Goal: Task Accomplishment & Management: Manage account settings

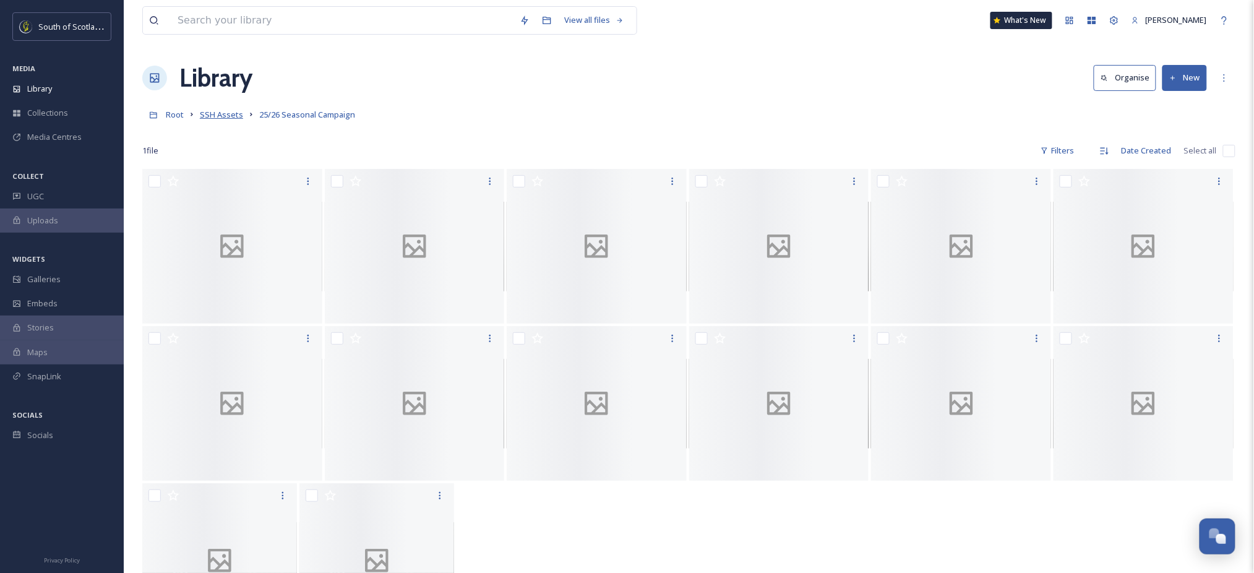
click at [207, 118] on span "SSH Assets" at bounding box center [221, 114] width 43 height 11
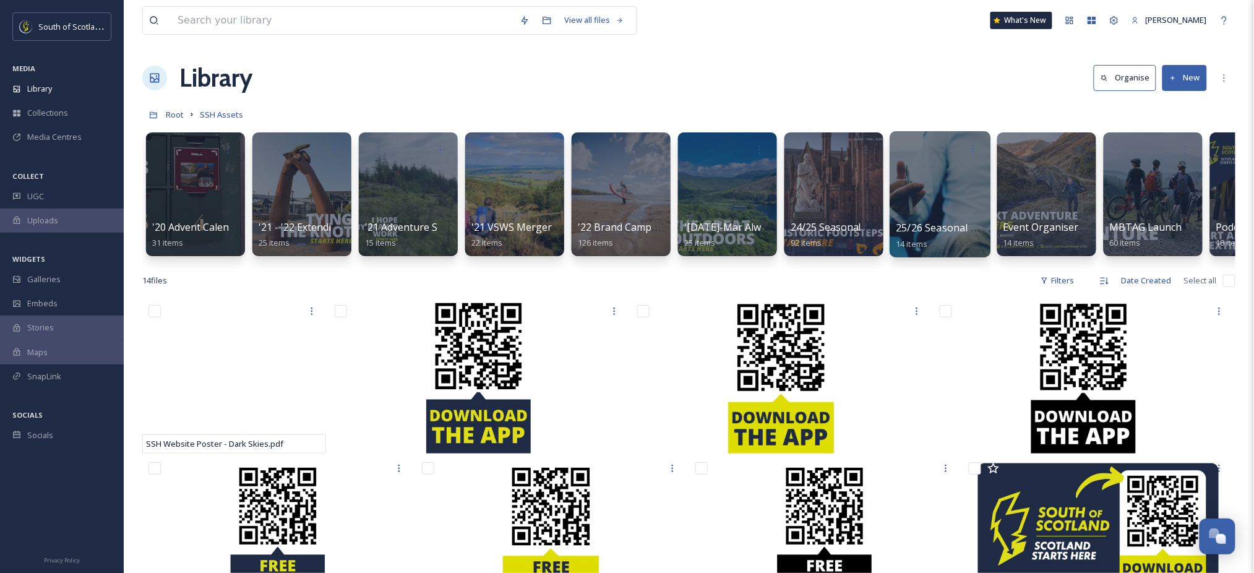
click at [915, 200] on div at bounding box center [940, 194] width 101 height 126
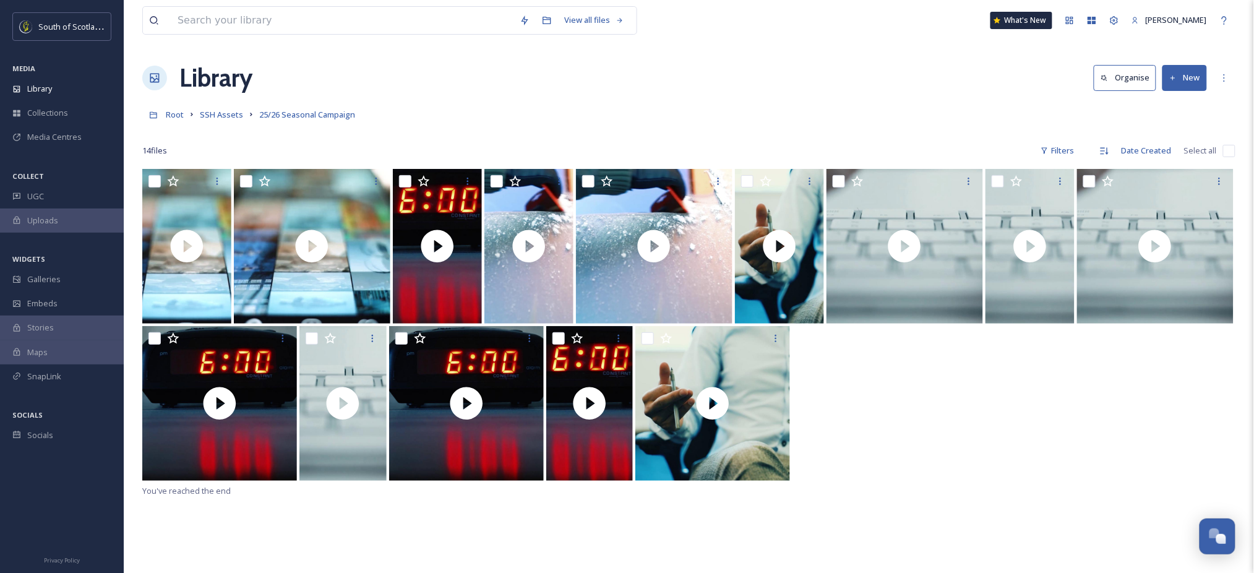
click at [1194, 83] on button "New" at bounding box center [1185, 77] width 45 height 25
click at [1174, 153] on span "Folder" at bounding box center [1171, 155] width 24 height 12
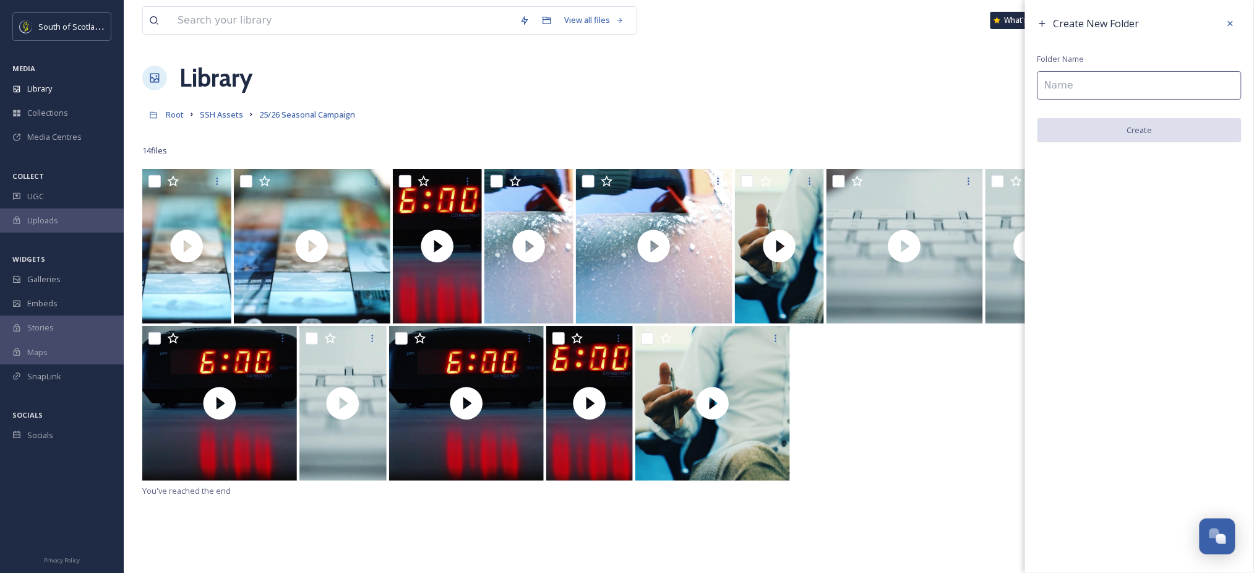
click at [1169, 92] on input at bounding box center [1140, 85] width 204 height 28
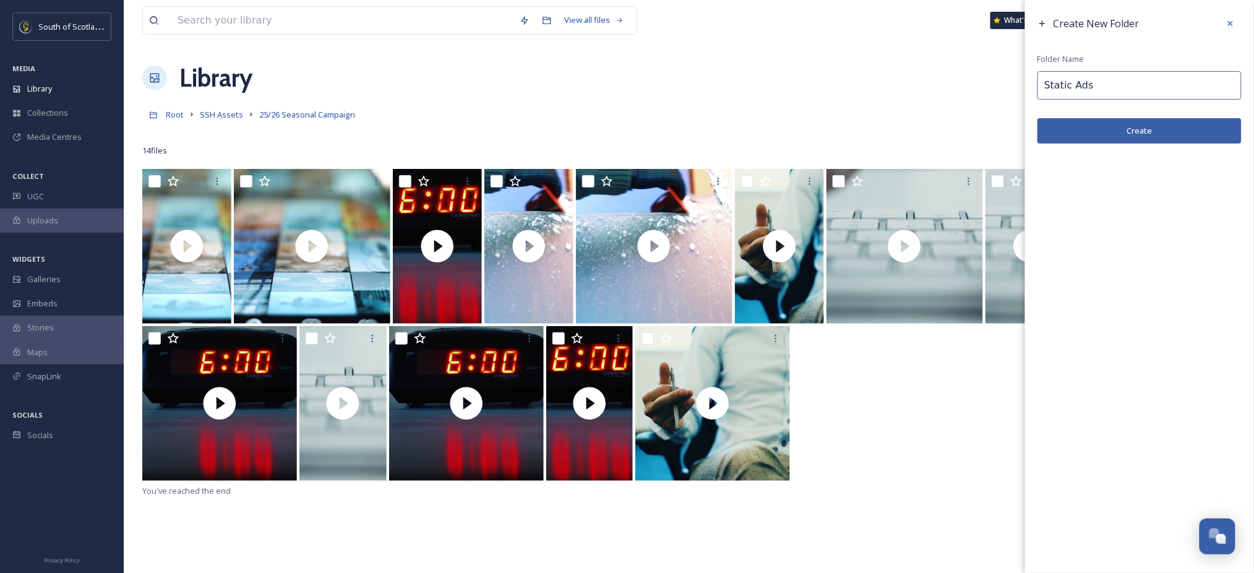
type input "Static Ads"
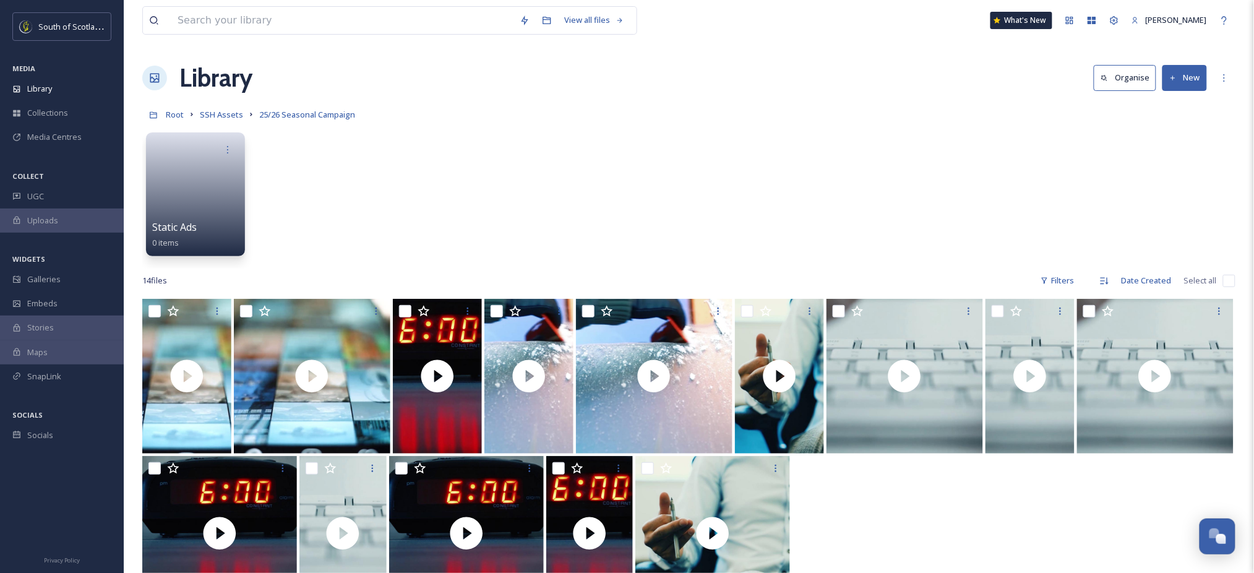
click at [1189, 80] on button "New" at bounding box center [1185, 77] width 45 height 25
click at [1173, 151] on span "Folder" at bounding box center [1171, 155] width 24 height 12
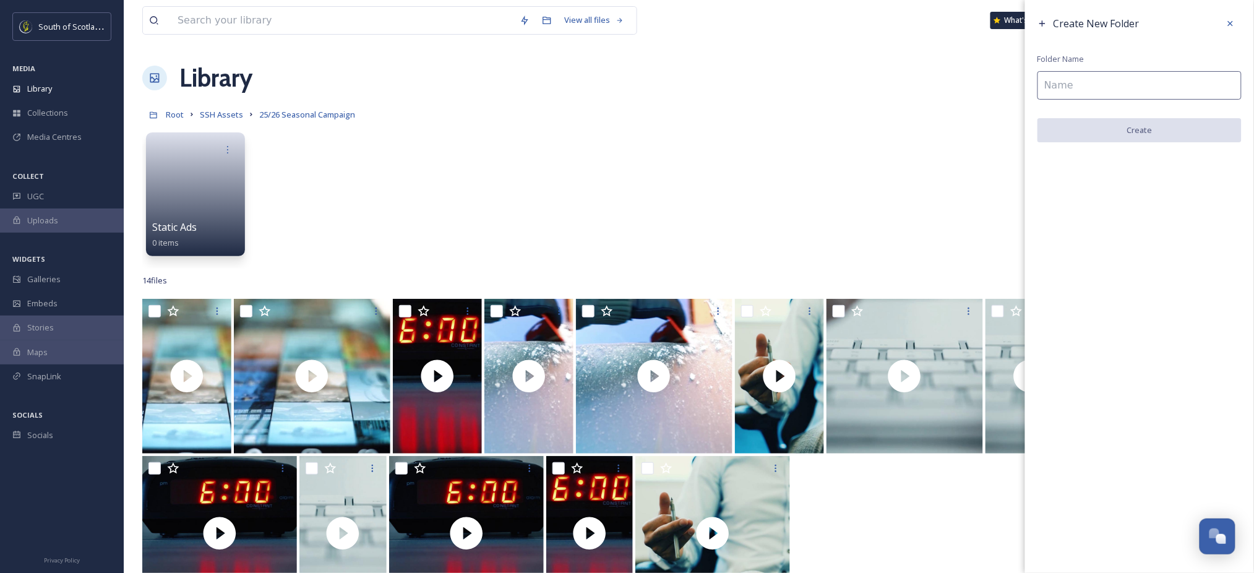
click at [1136, 84] on input at bounding box center [1140, 85] width 204 height 28
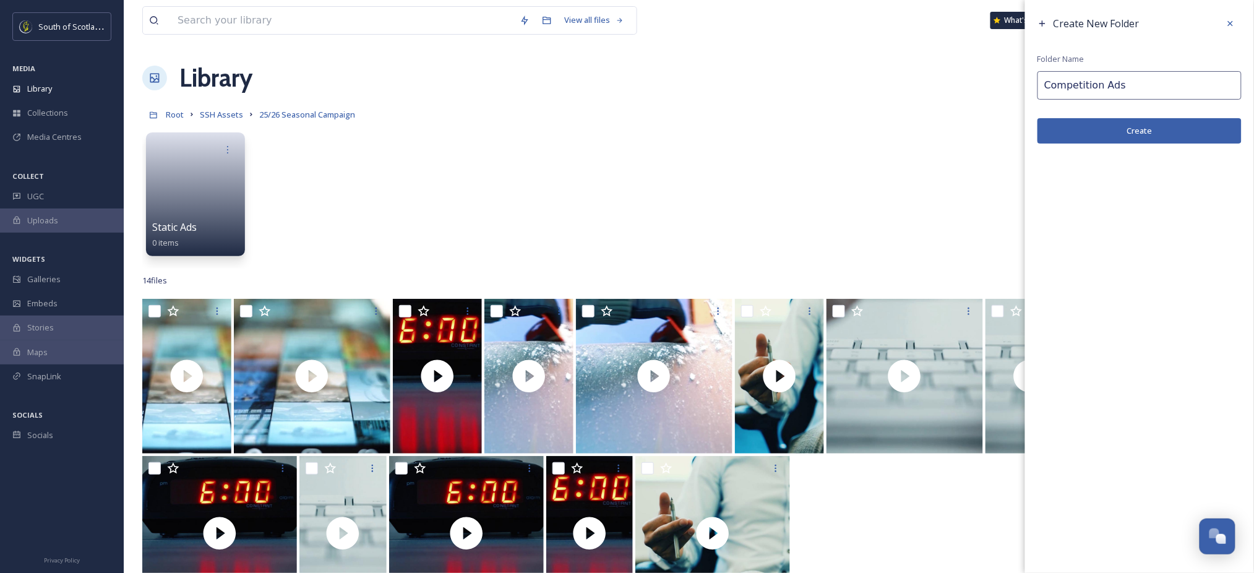
type input "Competition Ads"
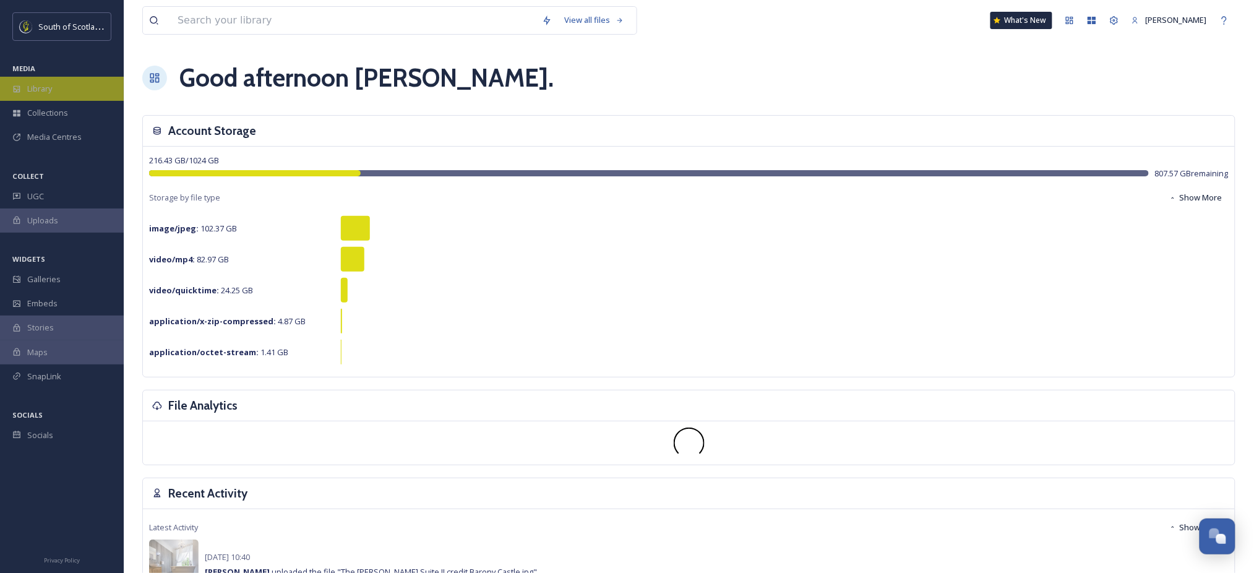
click at [54, 90] on div "Library" at bounding box center [62, 89] width 124 height 24
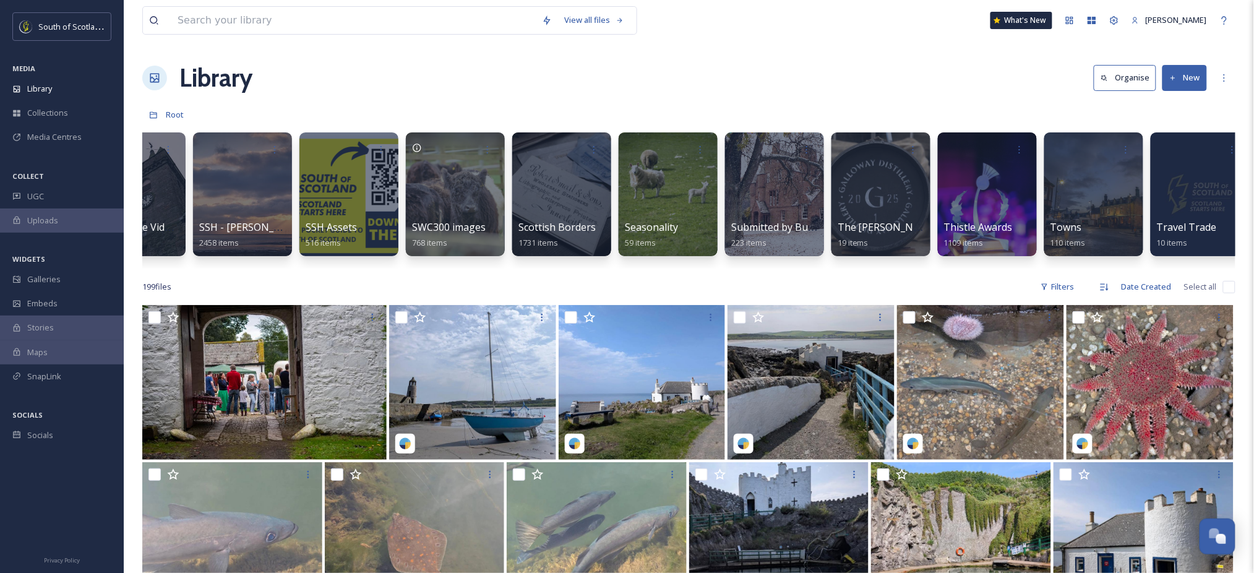
scroll to position [0, 3315]
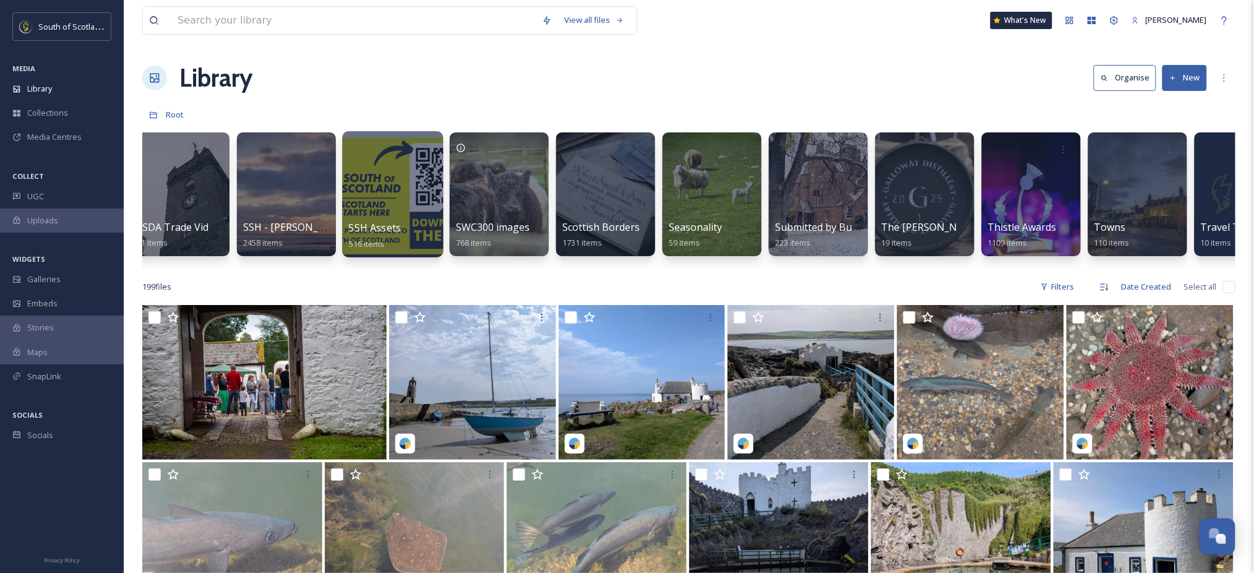
click at [411, 185] on div at bounding box center [392, 194] width 101 height 126
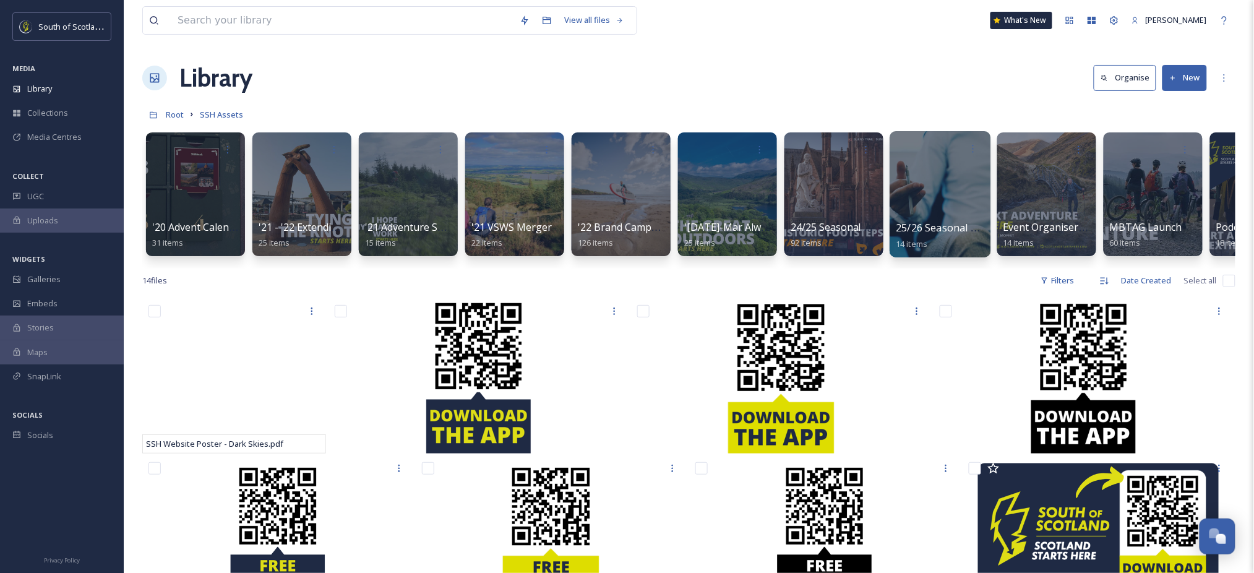
click at [929, 212] on div at bounding box center [940, 194] width 101 height 126
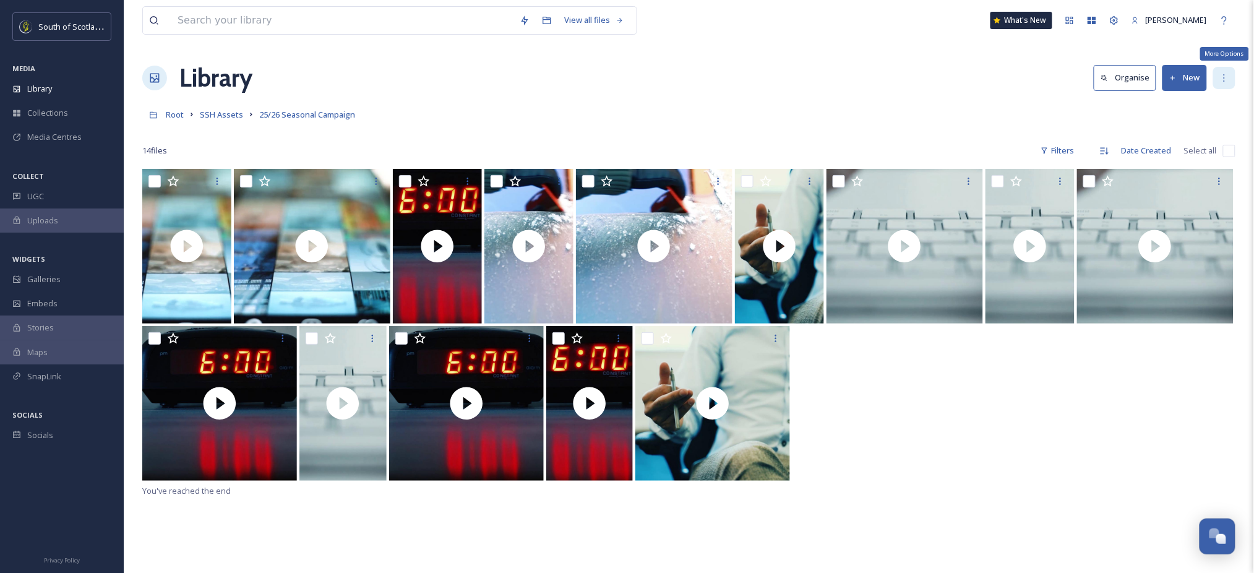
click at [1231, 74] on div "More Options" at bounding box center [1224, 78] width 22 height 22
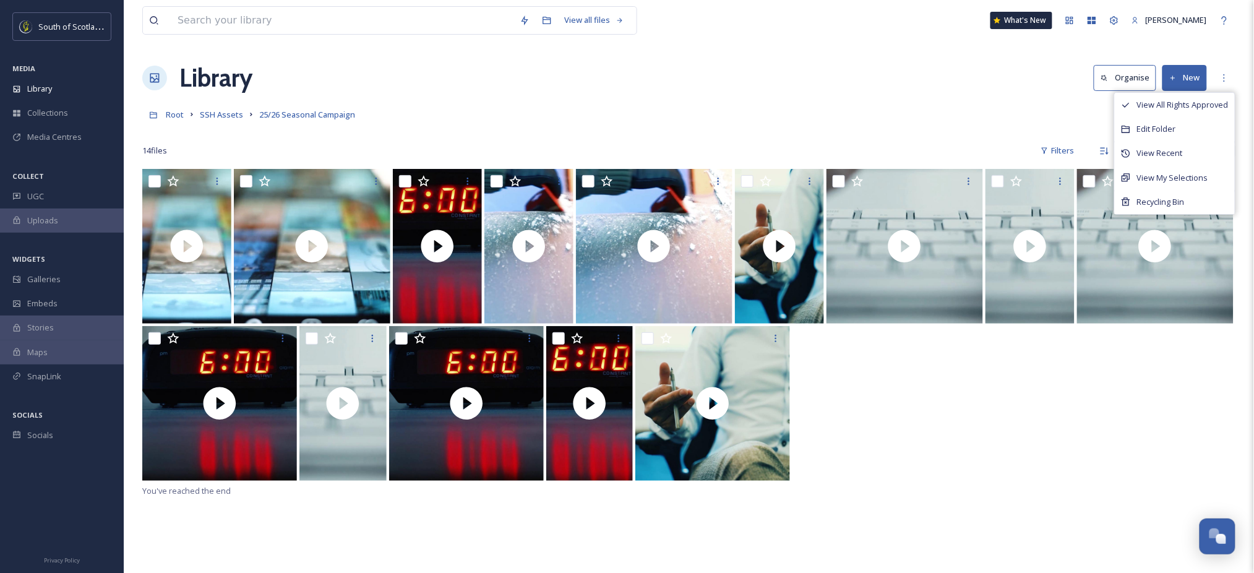
click at [773, 123] on div "Root SSH Assets 25/26 Seasonal Campaign" at bounding box center [688, 115] width 1093 height 24
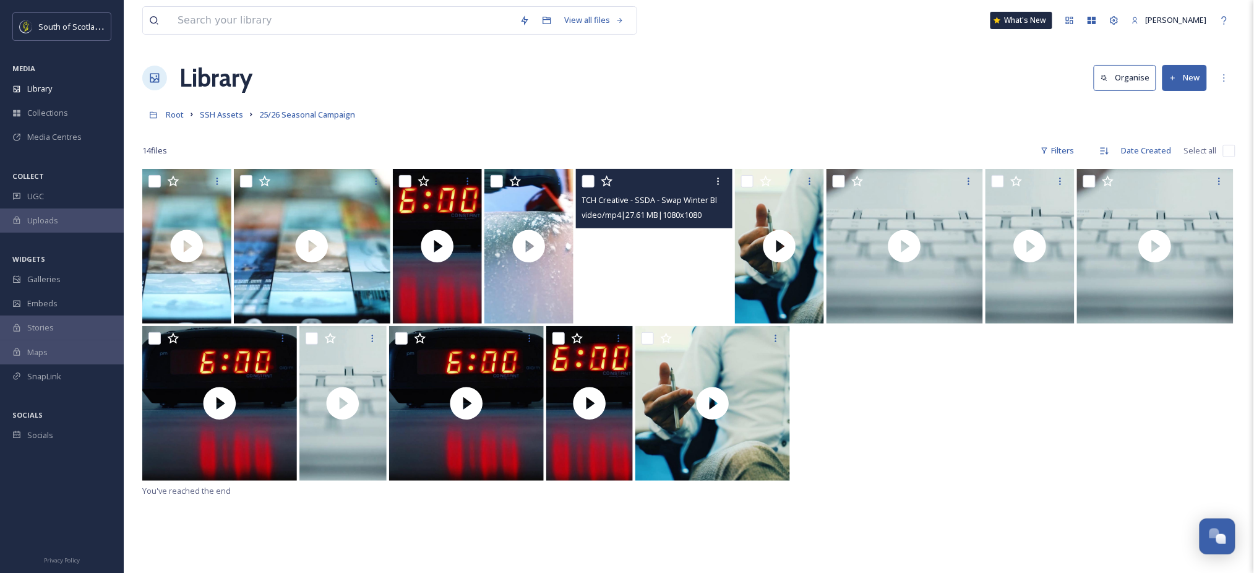
click at [1161, 395] on div at bounding box center [688, 404] width 1093 height 157
click at [206, 123] on div "Root SSH Assets 25/26 Seasonal Campaign" at bounding box center [688, 115] width 1093 height 24
click at [173, 115] on span "Root" at bounding box center [175, 114] width 18 height 11
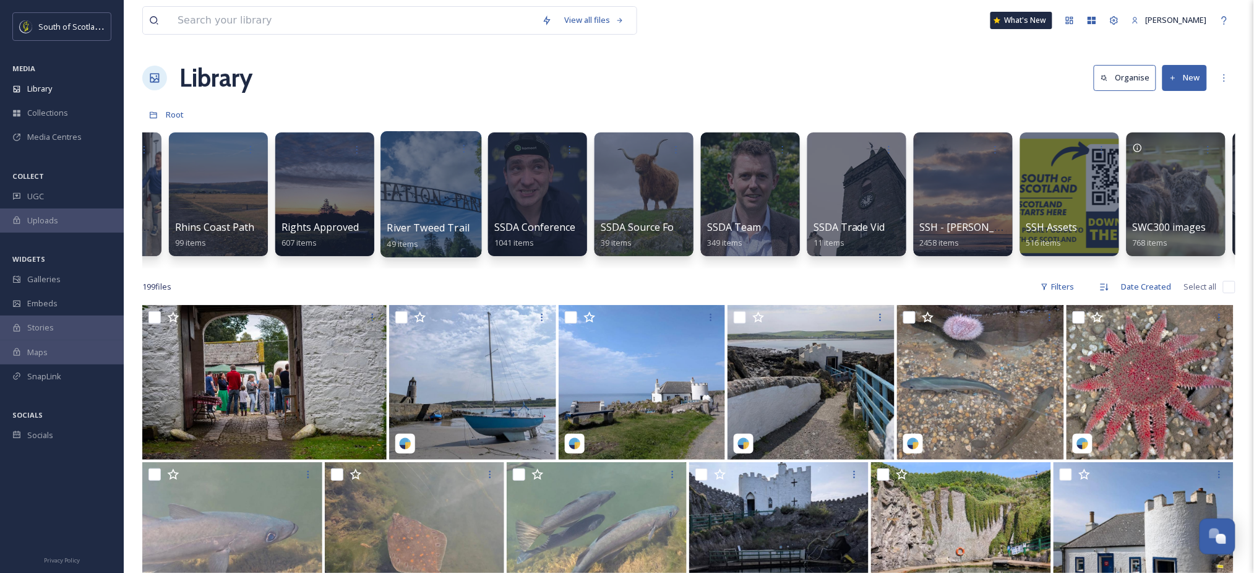
scroll to position [0, 2636]
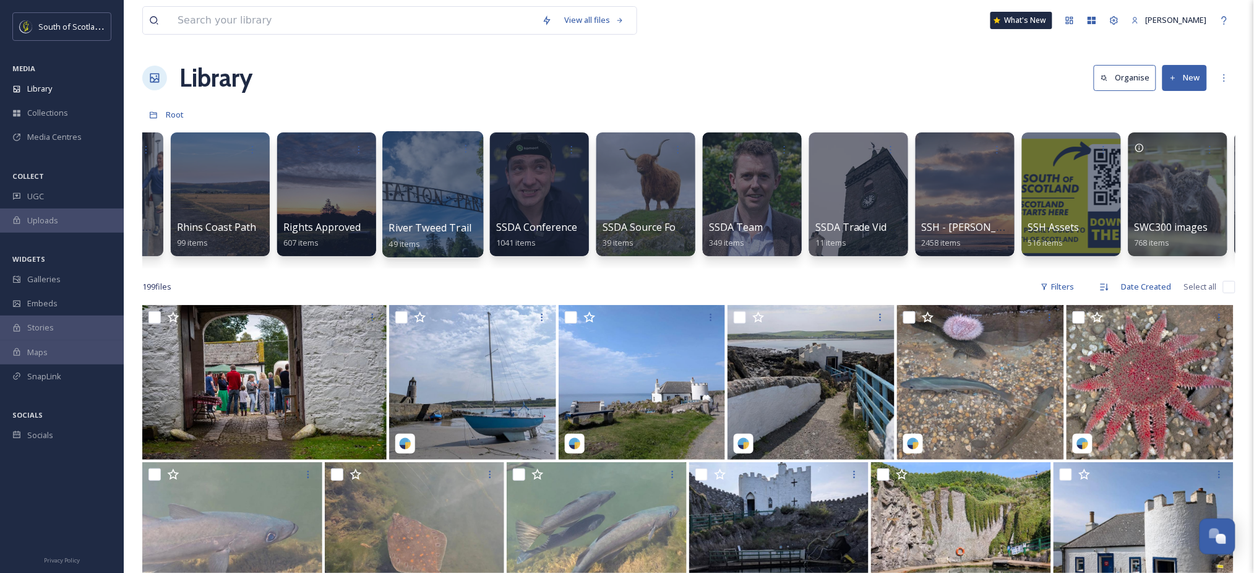
click at [439, 205] on div at bounding box center [432, 194] width 101 height 126
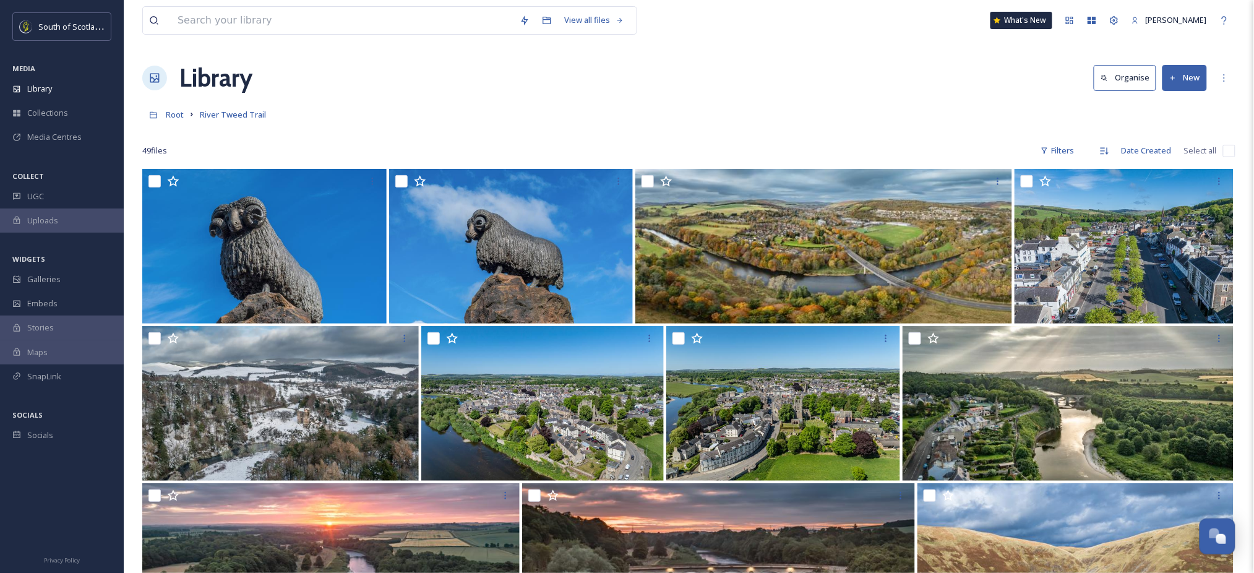
click at [1189, 82] on button "New" at bounding box center [1185, 77] width 45 height 25
click at [1173, 105] on span "File Upload" at bounding box center [1179, 107] width 41 height 12
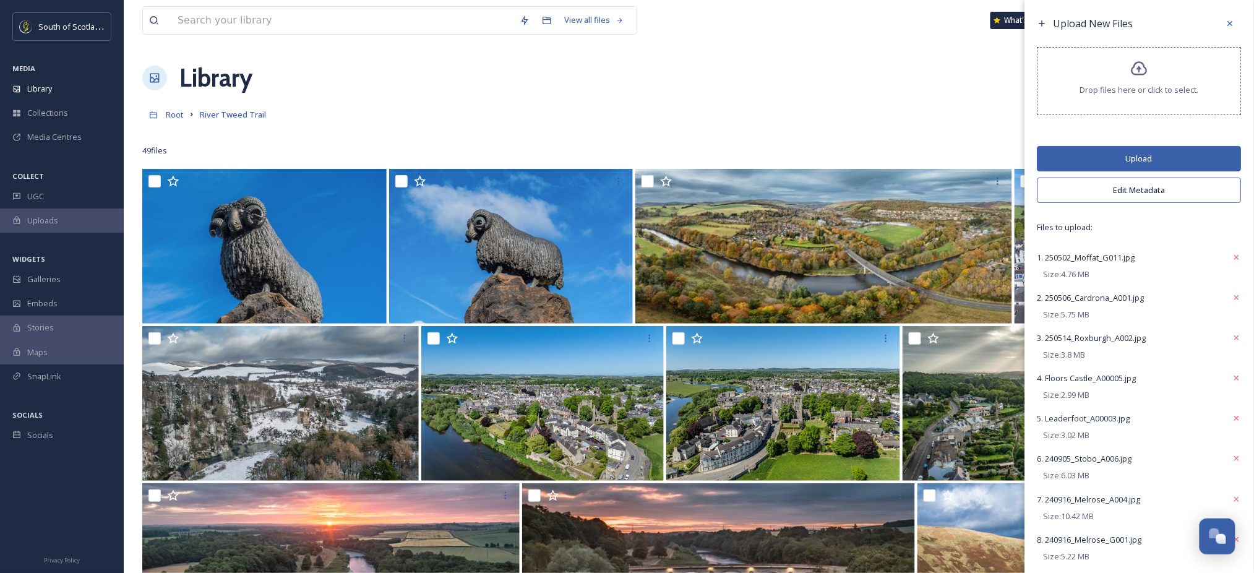
click at [1156, 157] on button "Upload" at bounding box center [1140, 158] width 204 height 25
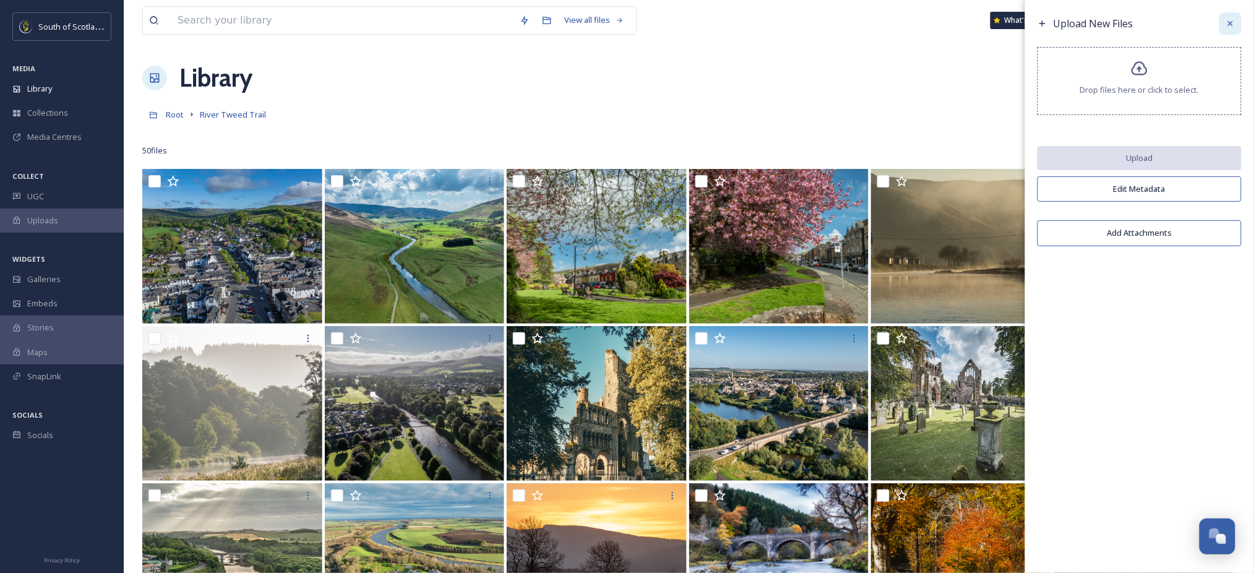
click at [1228, 23] on icon at bounding box center [1231, 24] width 10 height 10
